Goal: Use online tool/utility: Utilize a website feature to perform a specific function

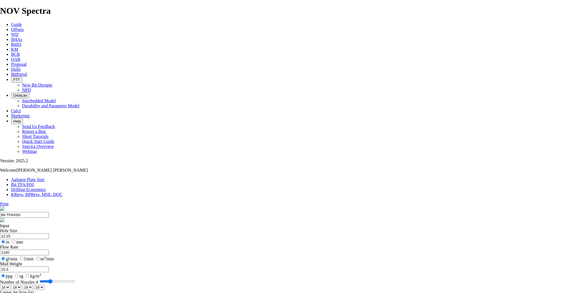
select select "number:16"
select select "number:18"
type input "5"
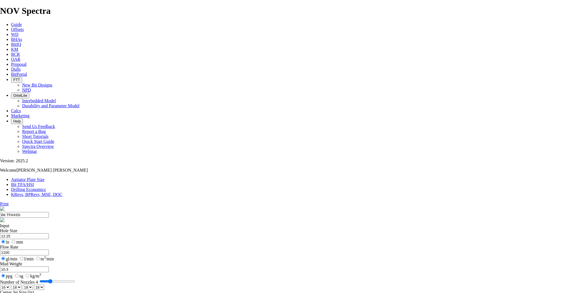
select select "number:0"
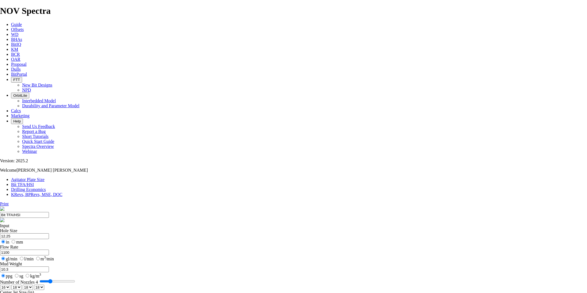
select select "number:0"
click at [75, 279] on input "Number of Nozzles 4" at bounding box center [58, 281] width 36 height 4
type input "6"
click at [75, 279] on input "Number of Nozzles 5" at bounding box center [58, 281] width 36 height 4
click at [10, 285] on select "0 1 2 3 4 5 6 7 8 9 10 11 12 13 14 15 16 17 18 19 20 21 22 23 24 25 26 27 28 29…" at bounding box center [5, 287] width 10 height 5
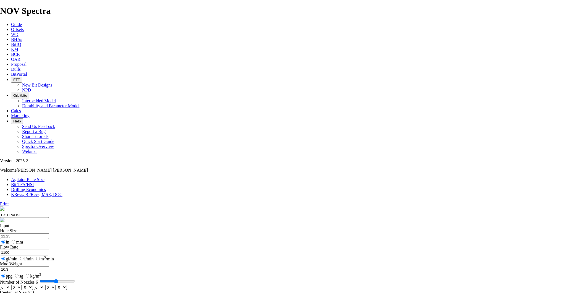
select select "number:14"
click at [10, 285] on select "0 1 2 3 4 5 6 7 8 9 10 11 12 13 14 15 16 17 18 19 20 21 22 23 24 25 26 27 28 29…" at bounding box center [5, 287] width 10 height 5
select select "number:14"
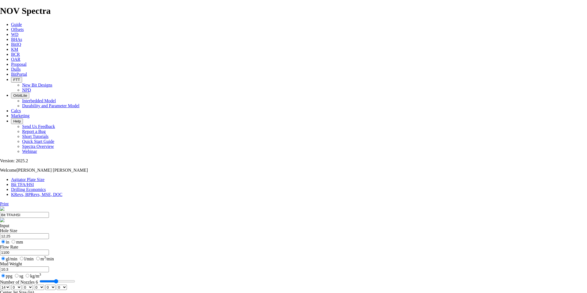
select select "number:14"
type input "5"
select select "number:0"
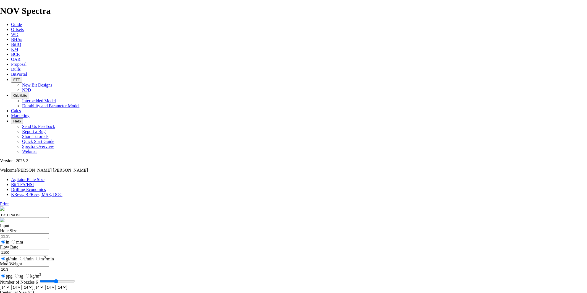
select select "number:0"
type input "5"
click at [75, 279] on input "Number of Nozzles 5" at bounding box center [58, 281] width 36 height 4
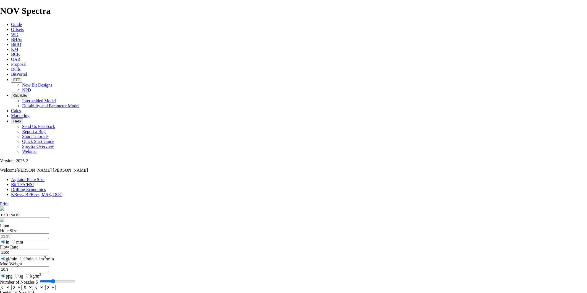
click at [10, 285] on select "0 1 2 3 4 5 6 7 8 9 10 11 12 13 14 15 16 17 18 19 20 21 22 23 24 25 26 27 28 29…" at bounding box center [5, 287] width 10 height 5
select select "number:15"
click at [10, 285] on select "0 1 2 3 4 5 6 7 8 9 10 11 12 13 14 15 16 17 18 19 20 21 22 23 24 25 26 27 28 29…" at bounding box center [5, 287] width 10 height 5
select select "number:15"
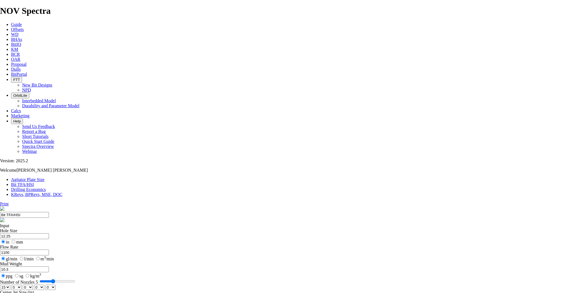
select select "number:15"
click at [56, 285] on select "0 1 2 3 4 5 6 7 8 9 10 11 12 13 14 15 16 17 18 19 20 21 22 23 24 25 26 27 28 29…" at bounding box center [50, 287] width 10 height 5
select select "number:16"
click at [56, 285] on select "0 1 2 3 4 5 6 7 8 9 10 11 12 13 14 15 16 17 18 19 20 21 22 23 24 25 26 27 28 29…" at bounding box center [50, 287] width 10 height 5
click at [44, 285] on select "0 1 2 3 4 5 6 7 8 9 10 11 12 13 14 15 16 17 18 19 20 21 22 23 24 25 26 27 28 29…" at bounding box center [39, 287] width 10 height 5
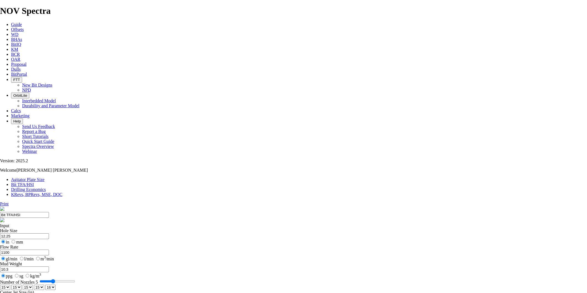
select select "number:16"
click at [44, 285] on select "0 1 2 3 4 5 6 7 8 9 10 11 12 13 14 15 16 17 18 19 20 21 22 23 24 25 26 27 28 29…" at bounding box center [39, 287] width 10 height 5
type input "6"
select select "number:0"
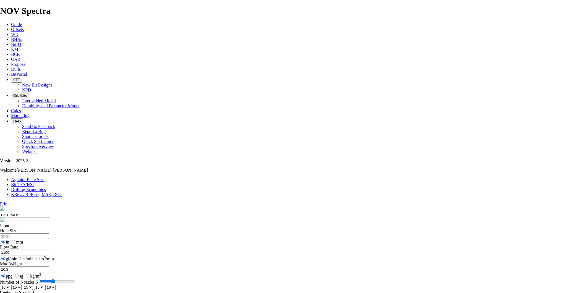
select select "number:0"
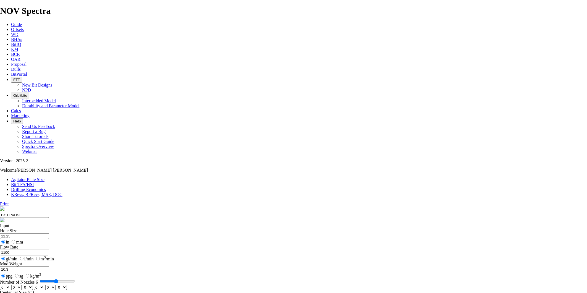
type input "6"
click at [75, 279] on input "Number of Nozzles 6" at bounding box center [58, 281] width 36 height 4
click at [205, 285] on div "0 1 2 3 4 5 6 7 8 9 10 11 12 13 14 15 16 17 18 19 20 21 22 23 24 25 26 27 28 29…" at bounding box center [293, 287] width 587 height 5
click at [10, 285] on select "0 1 2 3 4 5 6 7 8 9 10 11 12 13 14 15 16 17 18 19 20 21 22 23 24 25 26 27 28 29…" at bounding box center [5, 287] width 10 height 5
select select "number:14"
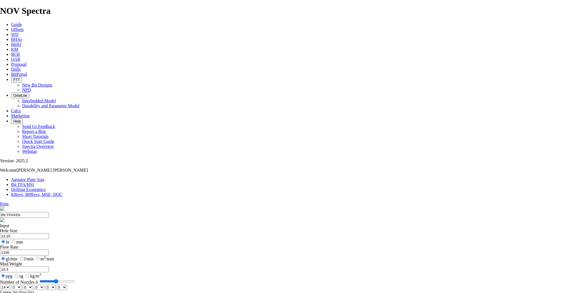
click at [10, 285] on select "0 1 2 3 4 5 6 7 8 9 10 11 12 13 14 15 16 17 18 19 20 21 22 23 24 25 26 27 28 29…" at bounding box center [5, 287] width 10 height 5
select select "number:14"
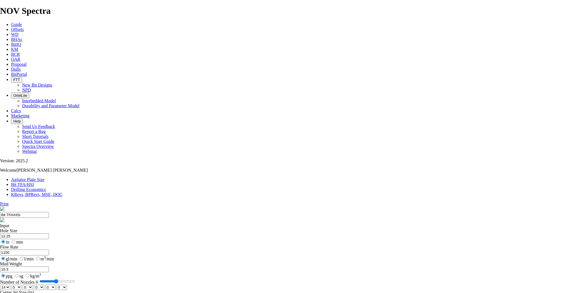
select select "number:14"
type input "5"
select select "number:0"
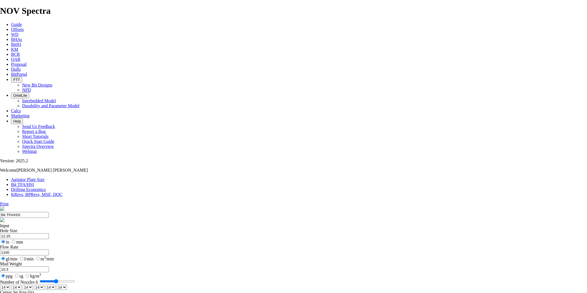
select select "number:0"
type input "5"
click at [75, 279] on input "Number of Nozzles 6" at bounding box center [58, 281] width 36 height 4
click at [10, 285] on select "0 1 2 3 4 5 6 7 8 9 10 11 12 13 14 15 16 17 18 19 20 21 22 23 24 25 26 27 28 29…" at bounding box center [5, 287] width 10 height 5
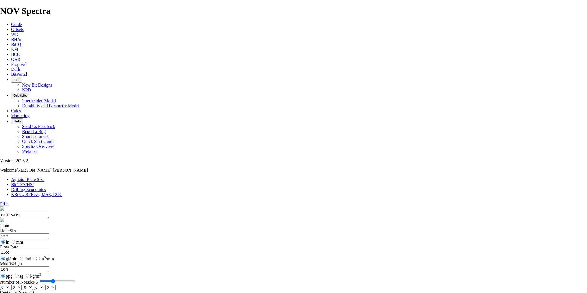
select select "number:15"
click at [10, 285] on select "0 1 2 3 4 5 6 7 8 9 10 11 12 13 14 15 16 17 18 19 20 21 22 23 24 25 26 27 28 29…" at bounding box center [5, 287] width 10 height 5
select select "number:15"
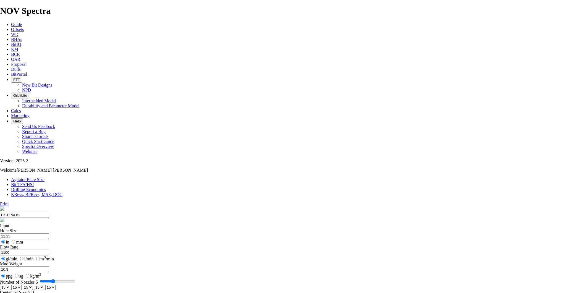
click at [56, 285] on select "0 1 2 3 4 5 6 7 8 9 10 11 12 13 14 15 16 17 18 19 20 21 22 23 24 25 26 27 28 29…" at bounding box center [50, 287] width 10 height 5
select select "number:16"
click at [56, 285] on select "0 1 2 3 4 5 6 7 8 9 10 11 12 13 14 15 16 17 18 19 20 21 22 23 24 25 26 27 28 29…" at bounding box center [50, 287] width 10 height 5
click at [44, 285] on select "0 1 2 3 4 5 6 7 8 9 10 11 12 13 14 15 16 17 18 19 20 21 22 23 24 25 26 27 28 29…" at bounding box center [39, 287] width 10 height 5
select select "number:16"
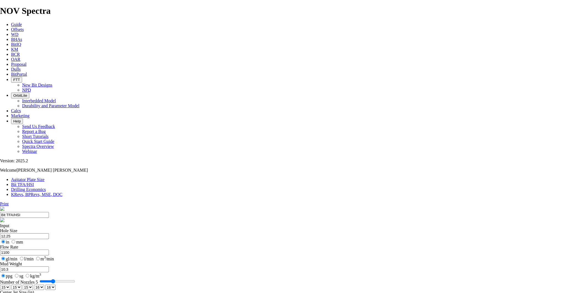
click at [44, 285] on select "0 1 2 3 4 5 6 7 8 9 10 11 12 13 14 15 16 17 18 19 20 21 22 23 24 25 26 27 28 29…" at bounding box center [39, 287] width 10 height 5
drag, startPoint x: 208, startPoint y: 87, endPoint x: 189, endPoint y: 84, distance: 19.6
type input "8.75"
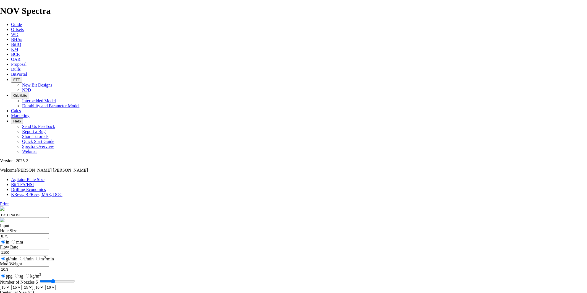
drag, startPoint x: 209, startPoint y: 104, endPoint x: 185, endPoint y: 106, distance: 23.9
type input "750"
click at [49, 267] on input "10.3" at bounding box center [24, 270] width 49 height 6
